Goal: Task Accomplishment & Management: Use online tool/utility

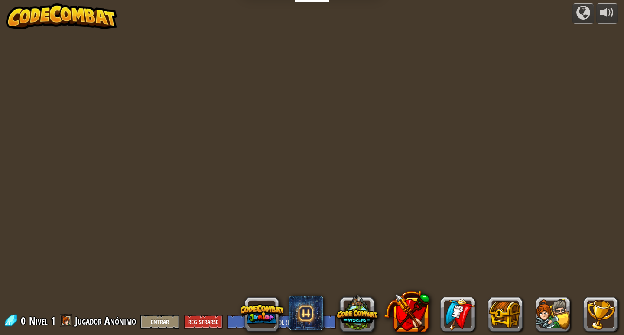
select select "es-ES"
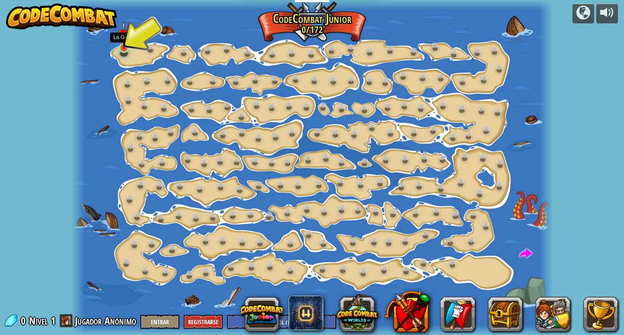
click at [119, 42] on img at bounding box center [124, 35] width 12 height 28
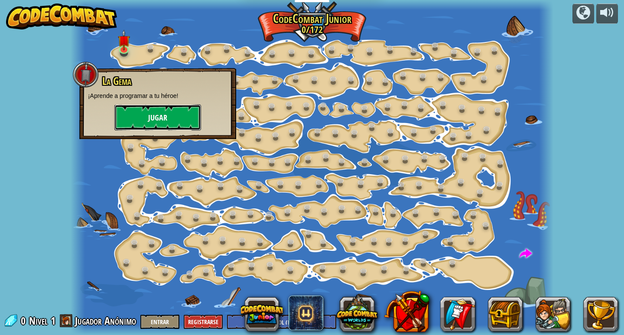
click at [139, 121] on button "Jugar" at bounding box center [157, 117] width 87 height 26
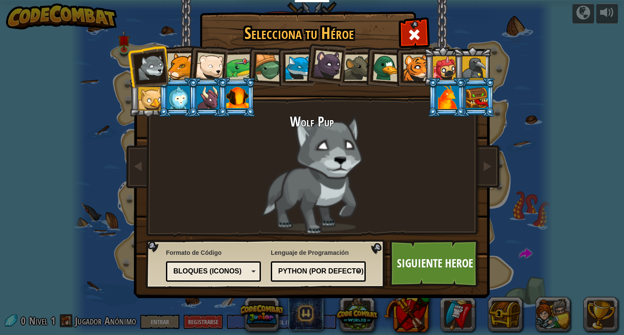
click at [263, 74] on div at bounding box center [269, 68] width 28 height 28
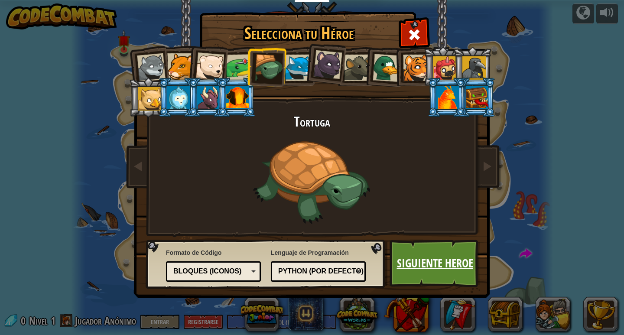
click at [409, 257] on link "Siguiente Heroe" at bounding box center [435, 264] width 91 height 48
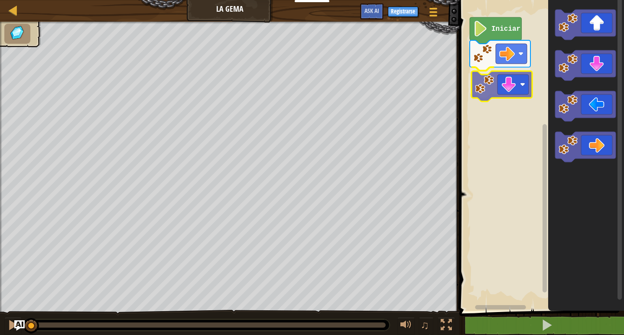
click at [493, 81] on div "Iniciar" at bounding box center [540, 153] width 167 height 315
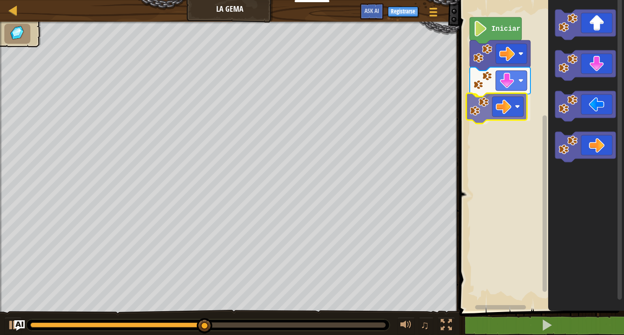
click at [475, 108] on div "Iniciar" at bounding box center [540, 153] width 167 height 315
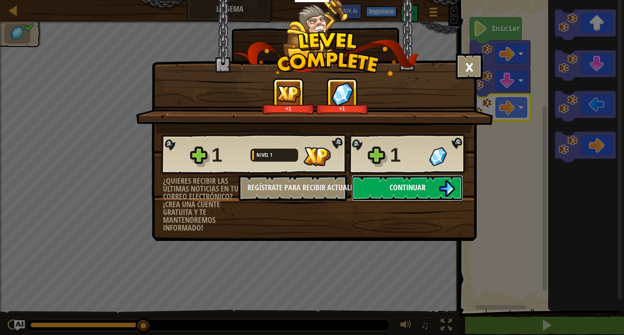
click at [412, 192] on span "Continuar" at bounding box center [408, 187] width 36 height 11
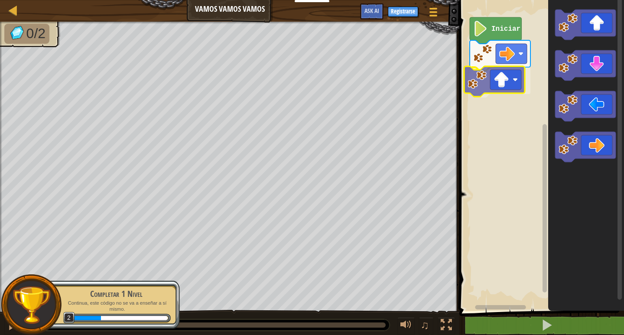
click at [488, 89] on div "Iniciar" at bounding box center [540, 153] width 167 height 315
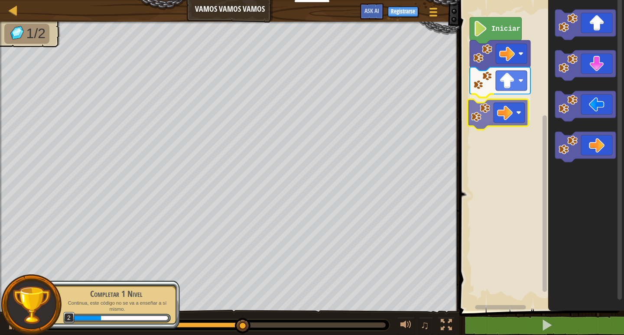
click at [502, 117] on div "Iniciar" at bounding box center [540, 153] width 167 height 315
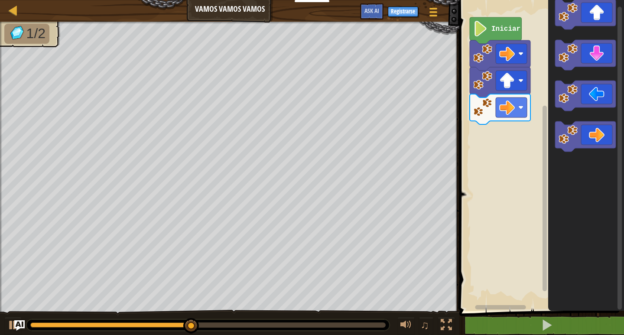
click at [494, 138] on div "Iniciar" at bounding box center [540, 153] width 167 height 315
click at [521, 122] on div "Iniciar" at bounding box center [540, 153] width 167 height 315
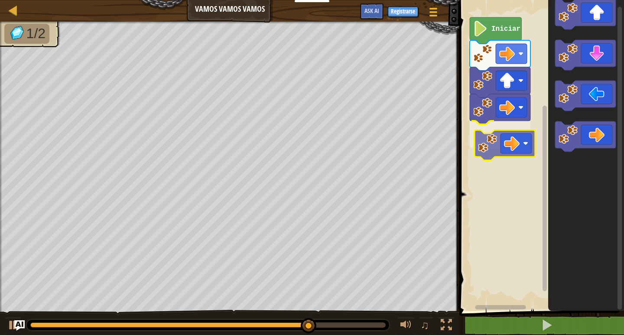
click at [475, 140] on div "Iniciar" at bounding box center [540, 153] width 167 height 315
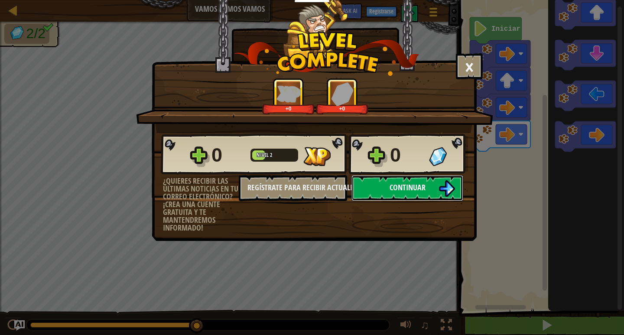
click at [364, 192] on button "Continuar" at bounding box center [408, 188] width 112 height 26
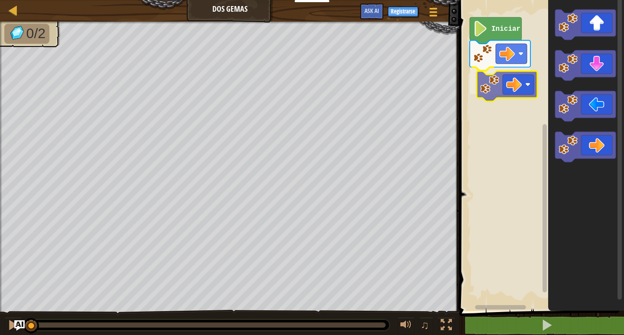
click at [503, 92] on div "Iniciar" at bounding box center [540, 153] width 167 height 315
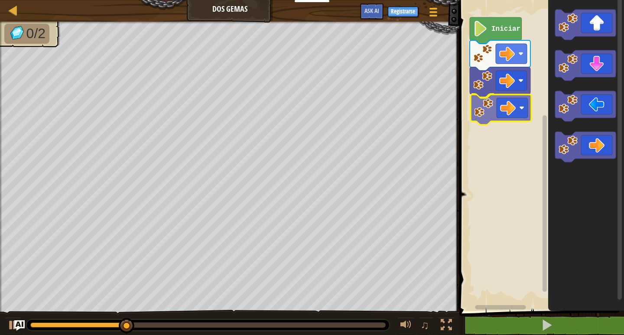
click at [488, 113] on div "Iniciar" at bounding box center [540, 153] width 167 height 315
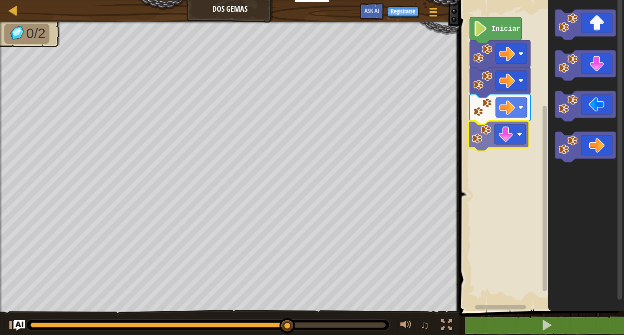
click at [502, 140] on div "Iniciar" at bounding box center [540, 153] width 167 height 315
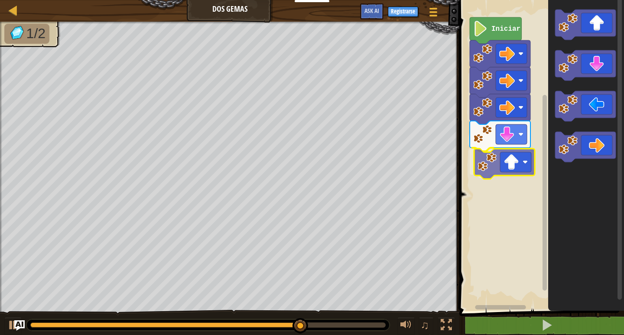
click at [509, 163] on div "Iniciar" at bounding box center [540, 153] width 167 height 315
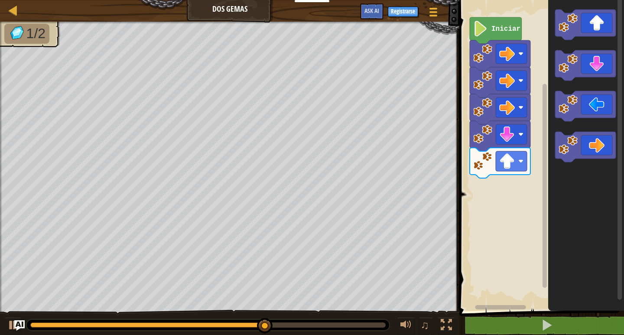
click at [551, 85] on icon "Espacio de trabajo de Blockly" at bounding box center [586, 153] width 76 height 315
click at [558, 45] on icon "Espacio de trabajo de Blockly" at bounding box center [586, 153] width 76 height 315
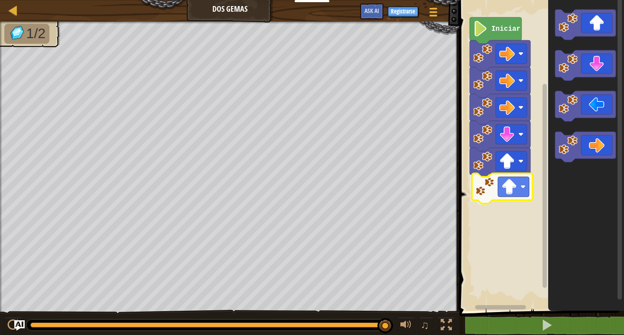
click at [475, 189] on div "Iniciar" at bounding box center [540, 153] width 167 height 315
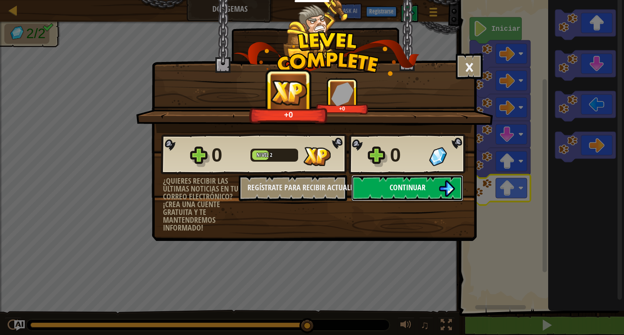
click at [401, 187] on span "Continuar" at bounding box center [408, 187] width 36 height 11
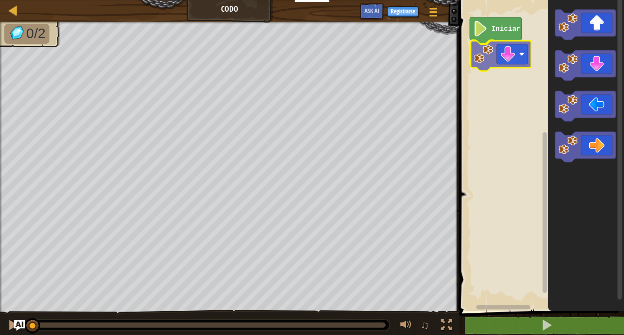
click at [493, 55] on div "Iniciar" at bounding box center [540, 153] width 167 height 315
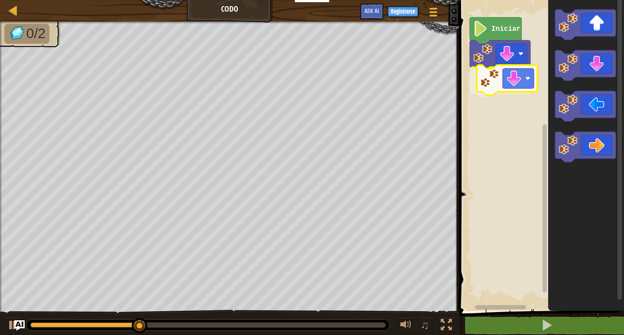
click at [489, 82] on div "Iniciar" at bounding box center [540, 153] width 167 height 315
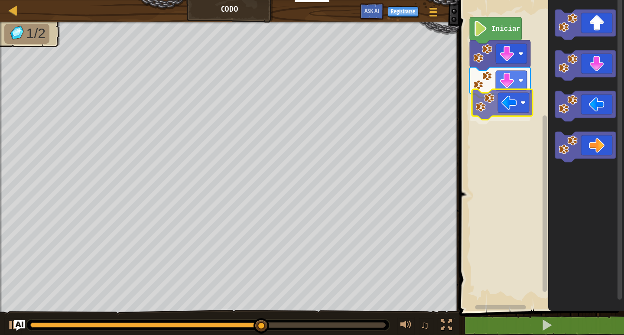
click at [493, 97] on div "Iniciar" at bounding box center [540, 153] width 167 height 315
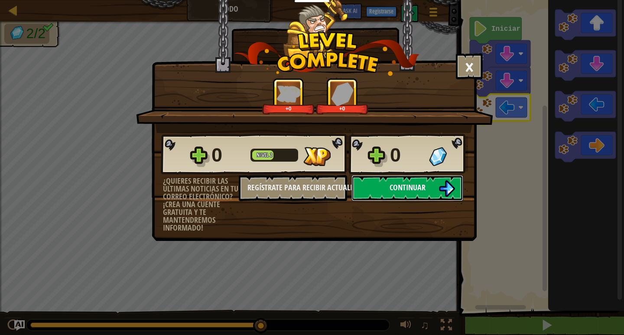
click at [397, 183] on span "Continuar" at bounding box center [408, 187] width 36 height 11
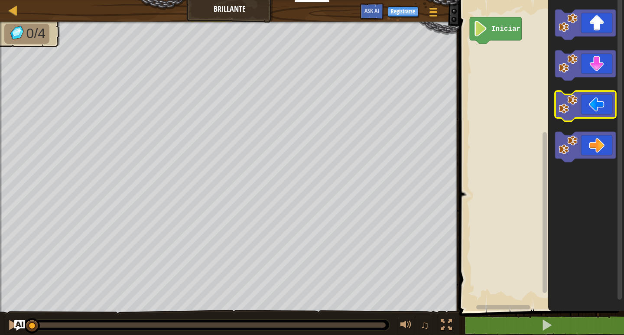
click at [597, 101] on icon "Espacio de trabajo de Blockly" at bounding box center [585, 106] width 61 height 30
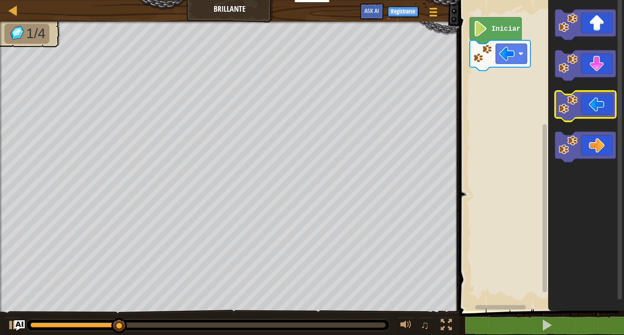
click at [596, 102] on icon "Espacio de trabajo de Blockly" at bounding box center [585, 106] width 61 height 30
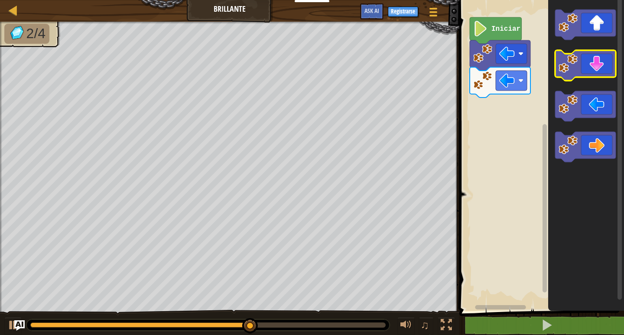
click at [587, 74] on icon "Espacio de trabajo de Blockly" at bounding box center [585, 65] width 61 height 30
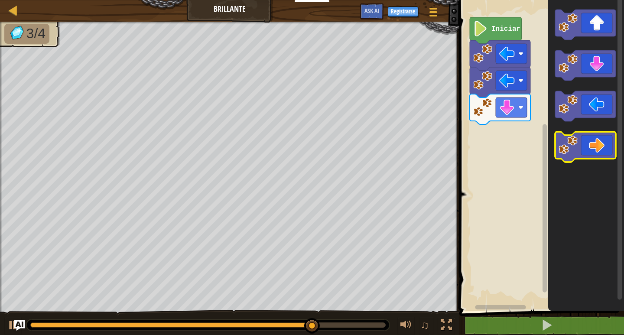
click at [591, 143] on icon "Espacio de trabajo de Blockly" at bounding box center [585, 147] width 61 height 30
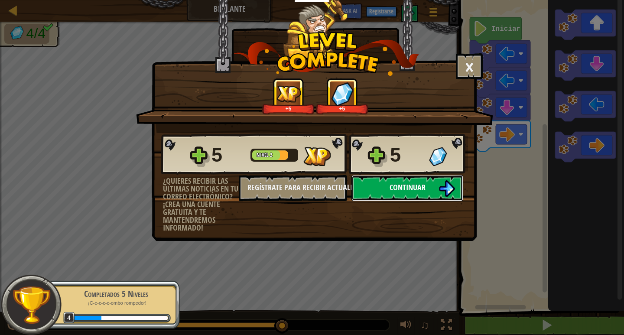
click at [417, 189] on span "Continuar" at bounding box center [408, 187] width 36 height 11
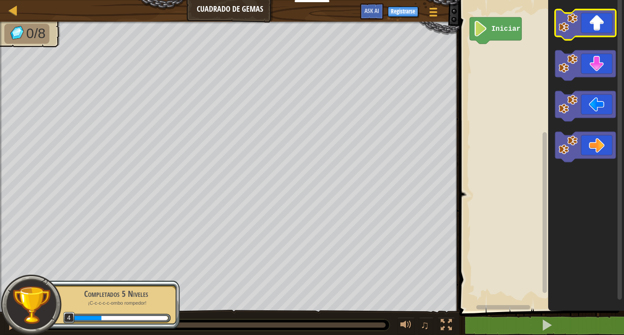
click at [589, 25] on icon "Espacio de trabajo de Blockly" at bounding box center [585, 25] width 61 height 30
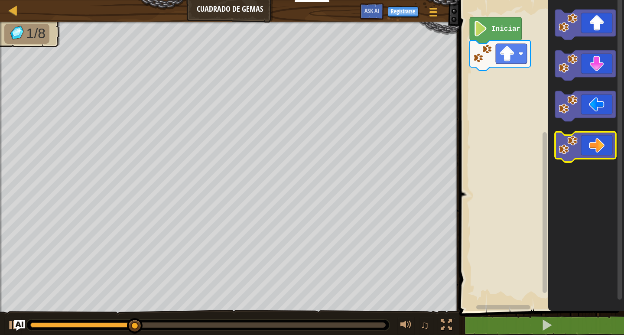
click at [597, 151] on icon "Espacio de trabajo de Blockly" at bounding box center [585, 147] width 61 height 30
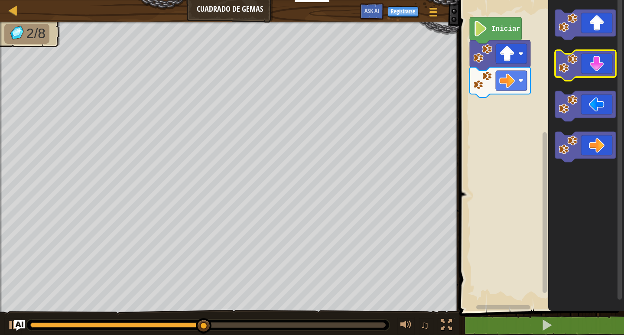
click at [585, 75] on icon "Espacio de trabajo de Blockly" at bounding box center [585, 65] width 61 height 30
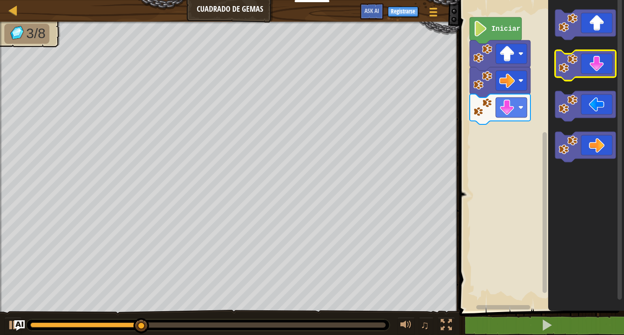
click at [581, 77] on icon "Espacio de trabajo de Blockly" at bounding box center [585, 65] width 61 height 30
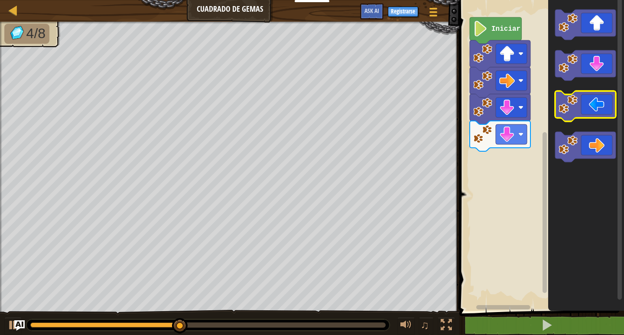
click at [580, 108] on icon "Espacio de trabajo de Blockly" at bounding box center [585, 106] width 61 height 30
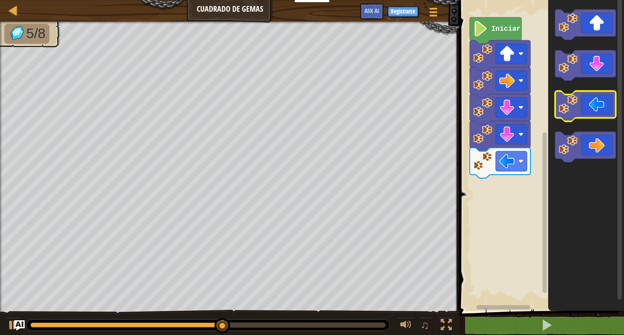
click at [578, 108] on image "Espacio de trabajo de Blockly" at bounding box center [568, 104] width 19 height 19
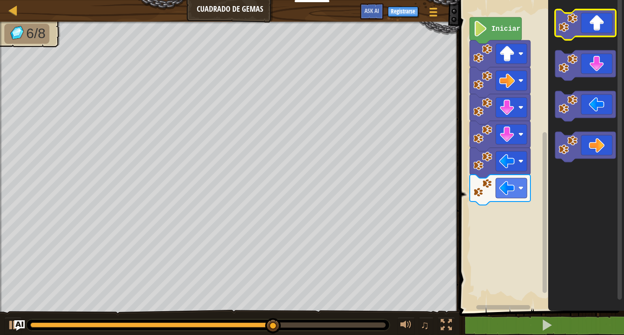
click at [598, 37] on rect "Espacio de trabajo de Blockly" at bounding box center [585, 25] width 61 height 30
click at [591, 23] on icon "Espacio de trabajo de Blockly" at bounding box center [585, 25] width 61 height 30
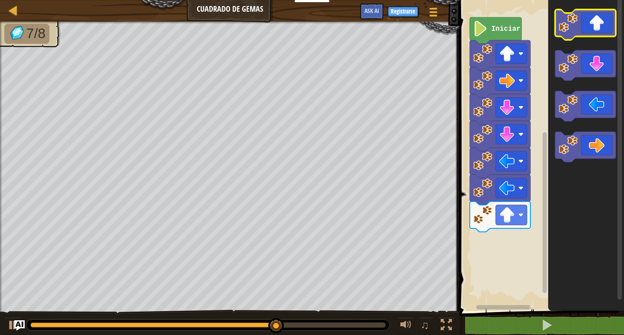
click at [587, 25] on icon "Espacio de trabajo de Blockly" at bounding box center [585, 25] width 61 height 30
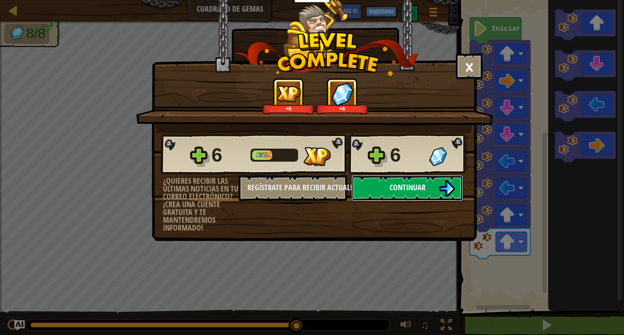
click at [387, 184] on button "Continuar" at bounding box center [408, 188] width 112 height 26
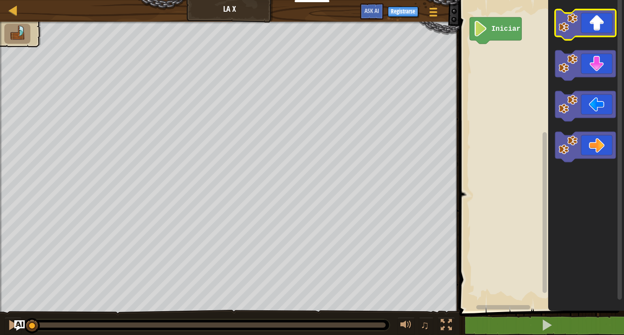
click at [589, 18] on icon "Espacio de trabajo de Blockly" at bounding box center [585, 25] width 61 height 30
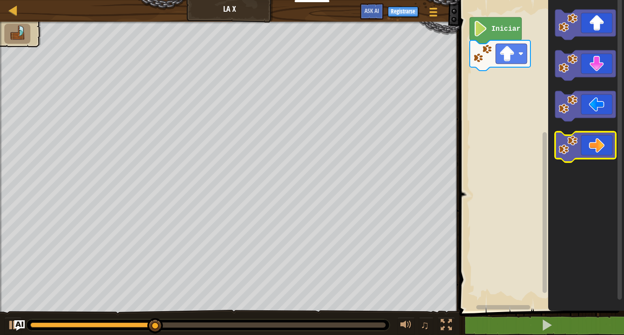
click at [586, 148] on icon "Espacio de trabajo de Blockly" at bounding box center [585, 147] width 61 height 30
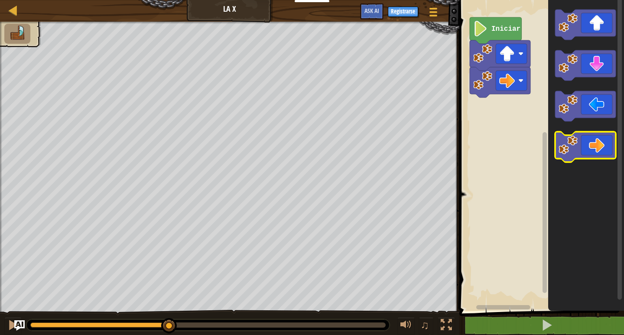
click at [586, 148] on icon "Espacio de trabajo de Blockly" at bounding box center [585, 147] width 61 height 30
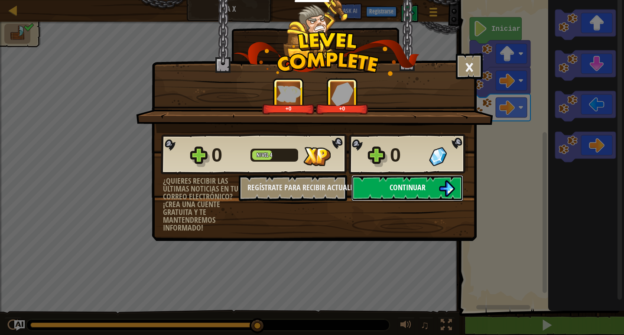
click at [427, 186] on button "Continuar" at bounding box center [408, 188] width 112 height 26
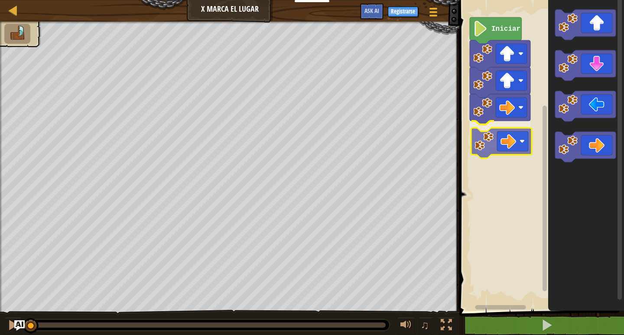
click at [501, 141] on div "Iniciar" at bounding box center [540, 153] width 167 height 315
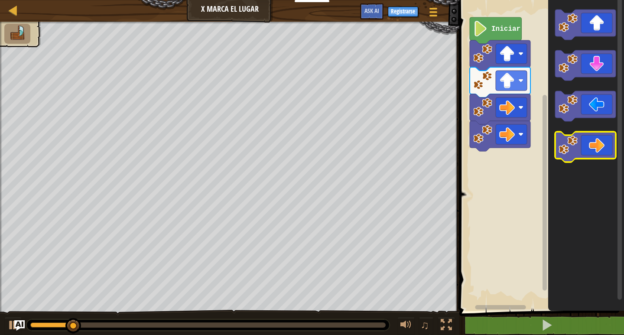
click at [585, 145] on icon "Espacio de trabajo de Blockly" at bounding box center [585, 147] width 61 height 30
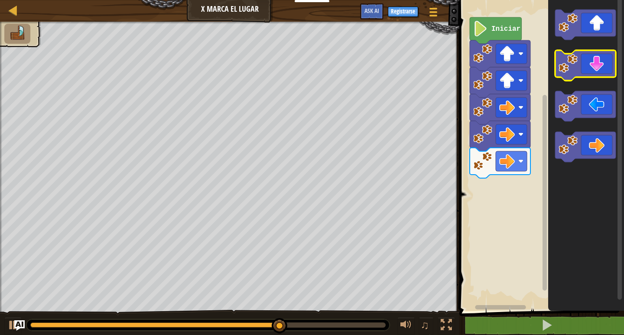
click at [590, 69] on icon "Espacio de trabajo de Blockly" at bounding box center [585, 65] width 61 height 30
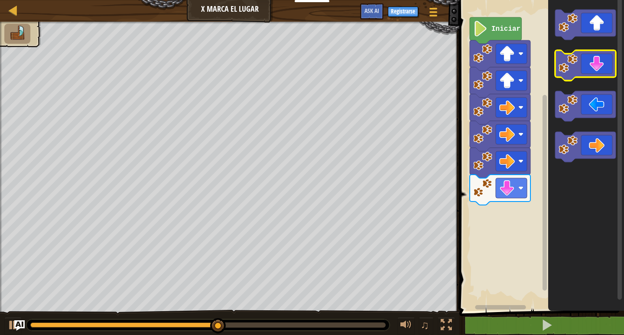
click at [590, 69] on icon "Espacio de trabajo de Blockly" at bounding box center [585, 65] width 61 height 30
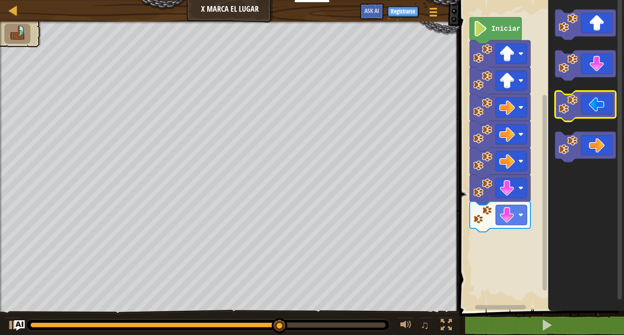
click at [589, 108] on icon "Espacio de trabajo de Blockly" at bounding box center [585, 106] width 61 height 30
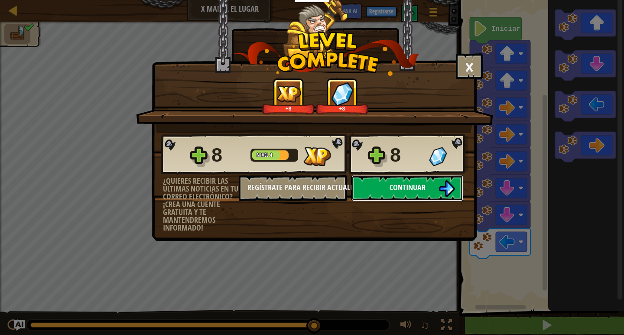
click at [415, 183] on span "Continuar" at bounding box center [408, 187] width 36 height 11
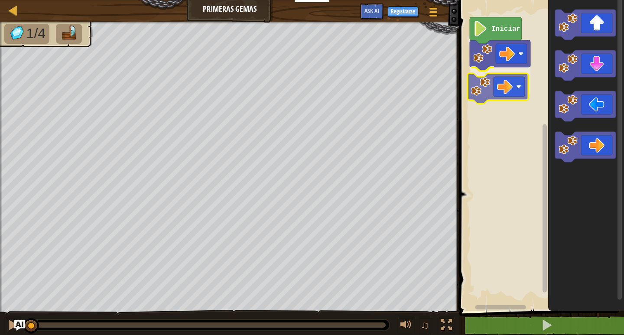
click at [489, 99] on div "Iniciar" at bounding box center [540, 153] width 167 height 315
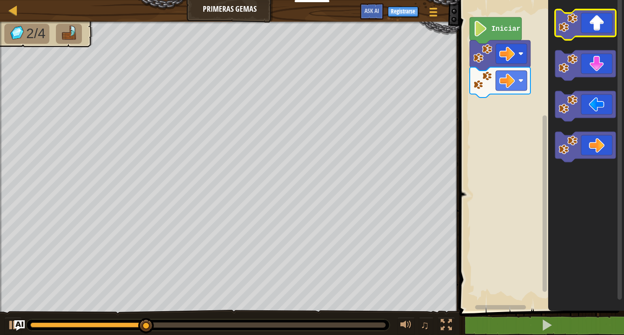
click at [595, 28] on icon "Espacio de trabajo de Blockly" at bounding box center [585, 25] width 61 height 30
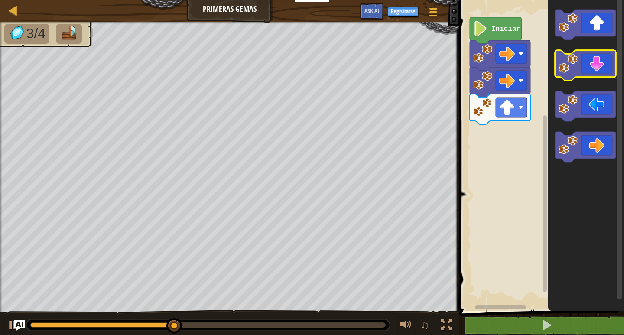
click at [591, 65] on icon "Espacio de trabajo de Blockly" at bounding box center [585, 65] width 61 height 30
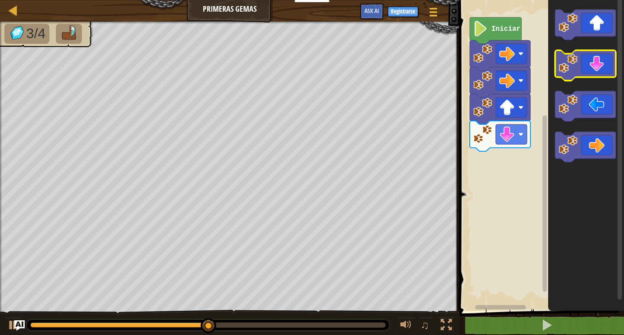
click at [592, 66] on icon "Espacio de trabajo de Blockly" at bounding box center [585, 65] width 61 height 30
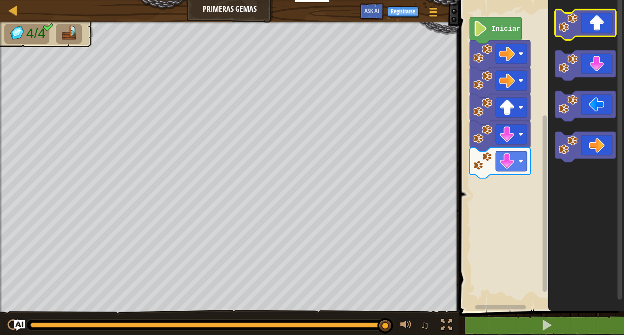
click at [587, 34] on icon "Espacio de trabajo de Blockly" at bounding box center [585, 25] width 61 height 30
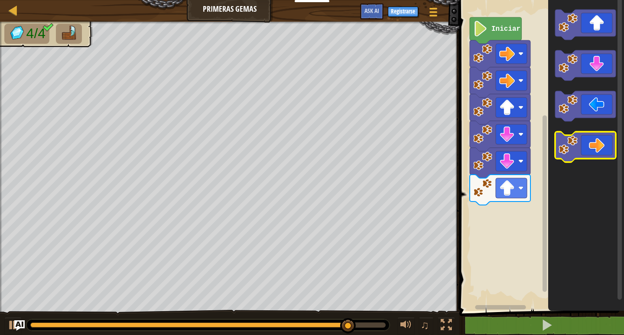
click at [593, 155] on icon "Espacio de trabajo de Blockly" at bounding box center [585, 147] width 61 height 30
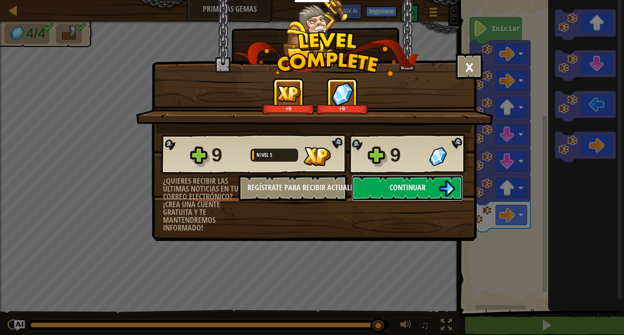
click at [398, 195] on button "Continuar" at bounding box center [408, 188] width 112 height 26
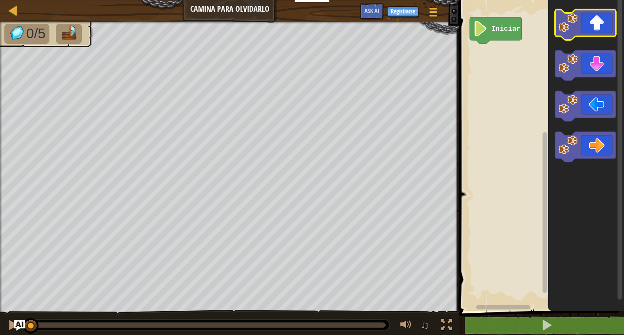
click at [585, 26] on icon "Espacio de trabajo de Blockly" at bounding box center [585, 25] width 61 height 30
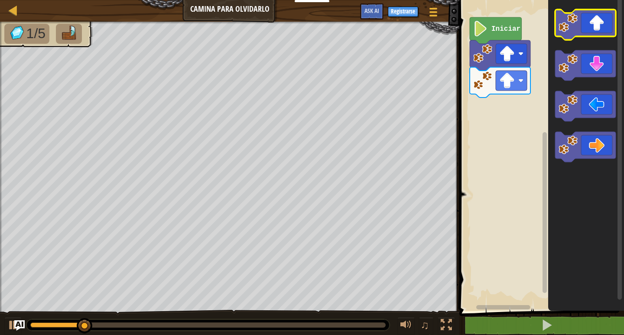
click at [585, 26] on icon "Espacio de trabajo de Blockly" at bounding box center [585, 25] width 61 height 30
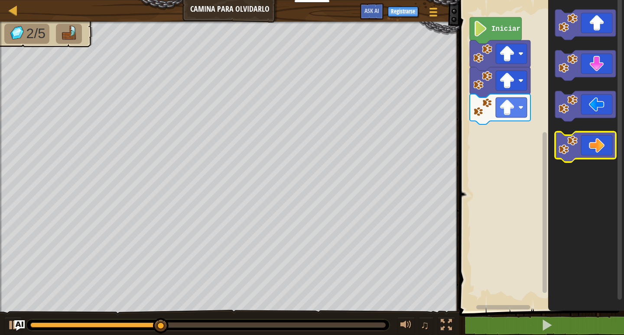
click at [593, 147] on icon "Espacio de trabajo de Blockly" at bounding box center [585, 147] width 61 height 30
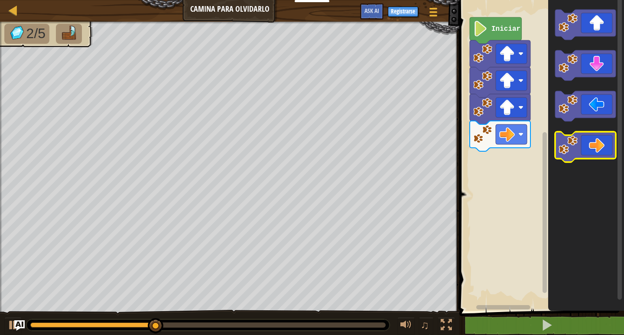
click at [593, 147] on icon "Espacio de trabajo de Blockly" at bounding box center [585, 147] width 61 height 30
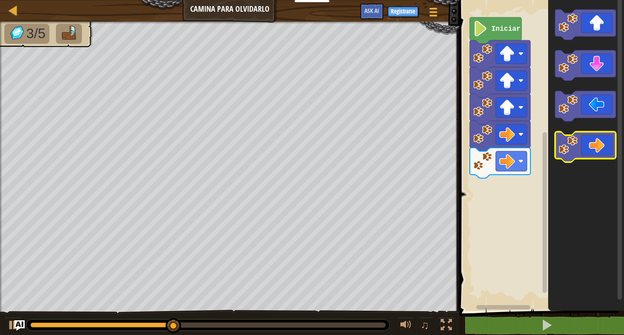
click at [594, 148] on icon "Espacio de trabajo de Blockly" at bounding box center [585, 147] width 61 height 30
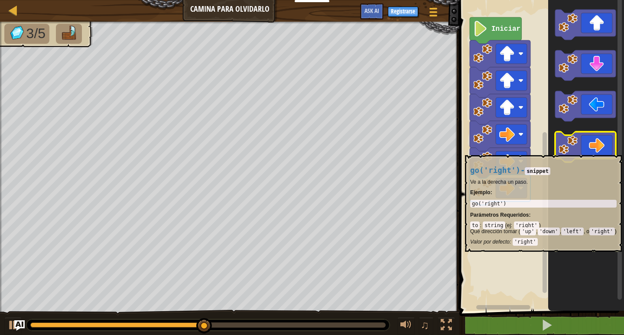
click at [596, 151] on icon "Espacio de trabajo de Blockly" at bounding box center [585, 147] width 61 height 30
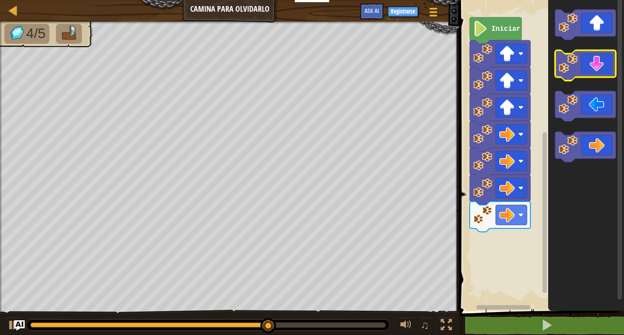
click at [592, 66] on icon "Espacio de trabajo de Blockly" at bounding box center [585, 65] width 61 height 30
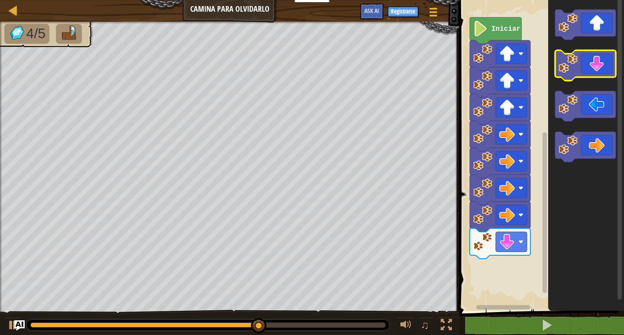
click at [592, 66] on icon "Espacio de trabajo de Blockly" at bounding box center [585, 65] width 61 height 30
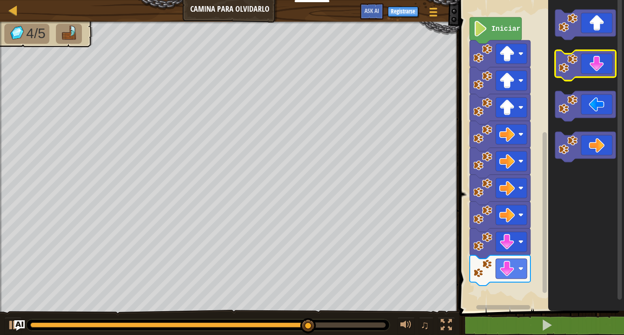
click at [592, 66] on icon "Espacio de trabajo de Blockly" at bounding box center [585, 65] width 61 height 30
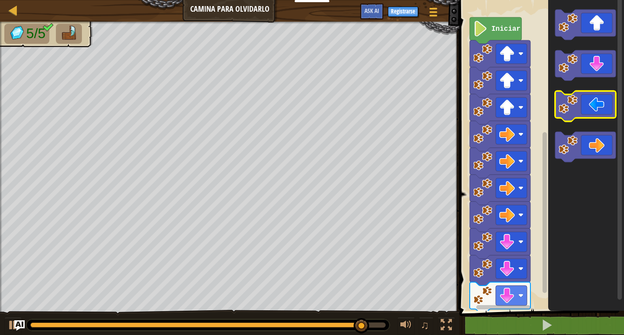
click at [577, 114] on icon "Espacio de trabajo de Blockly" at bounding box center [585, 106] width 61 height 30
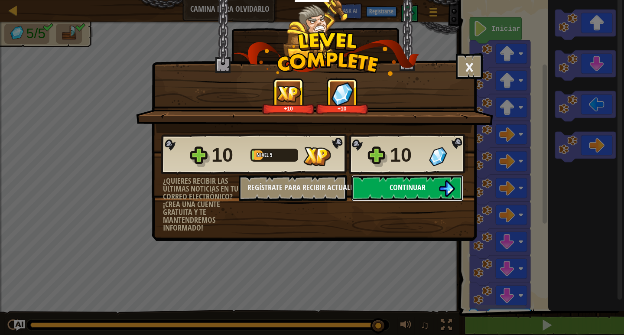
click at [380, 183] on button "Continuar" at bounding box center [408, 188] width 112 height 26
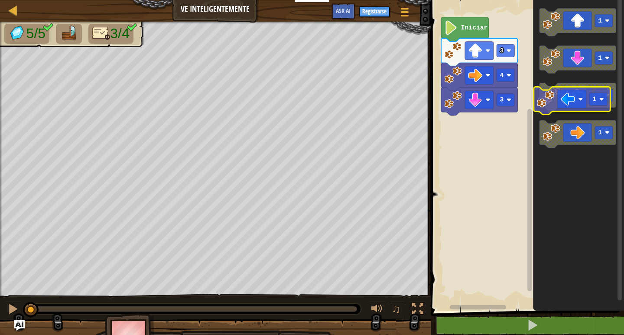
click at [564, 103] on icon "Espacio de trabajo de Blockly" at bounding box center [578, 97] width 77 height 28
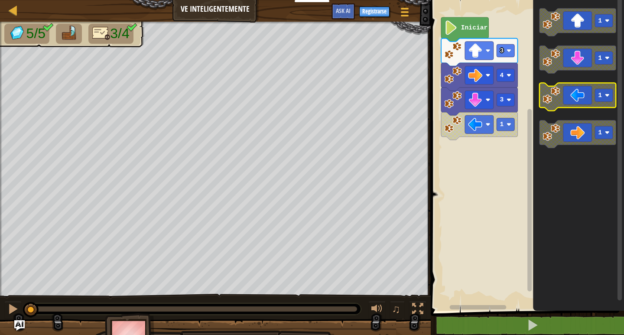
click at [568, 95] on icon "Espacio de trabajo de Blockly" at bounding box center [578, 97] width 77 height 28
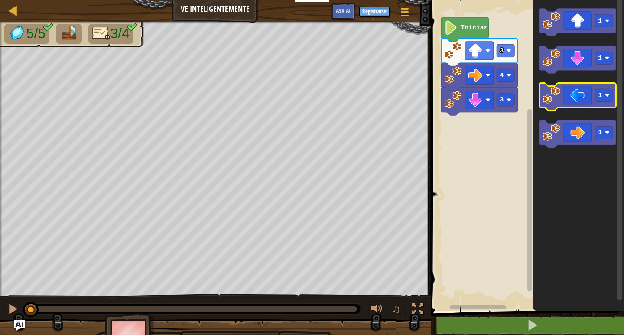
click at [555, 100] on image "Espacio de trabajo de Blockly" at bounding box center [551, 94] width 17 height 17
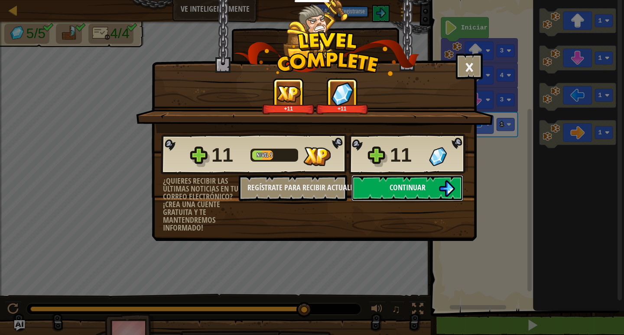
click at [409, 187] on span "Continuar" at bounding box center [408, 187] width 36 height 11
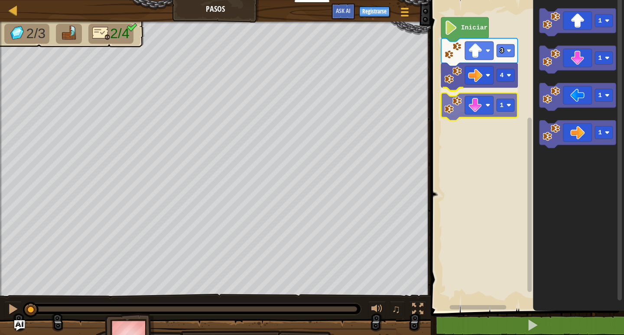
click at [493, 105] on div "4 1 3 Iniciar 1 1 1 1 1" at bounding box center [526, 153] width 196 height 315
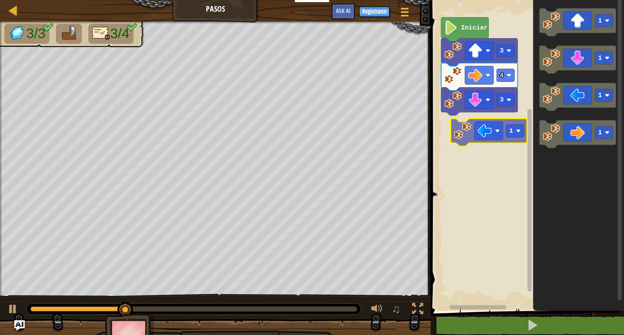
click at [458, 127] on div "Iniciar 3 4 3 1 1 1 1 1" at bounding box center [526, 153] width 196 height 315
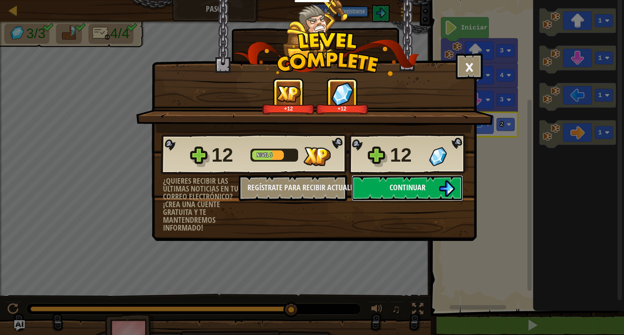
click at [417, 190] on span "Continuar" at bounding box center [408, 187] width 36 height 11
